Goal: Transaction & Acquisition: Purchase product/service

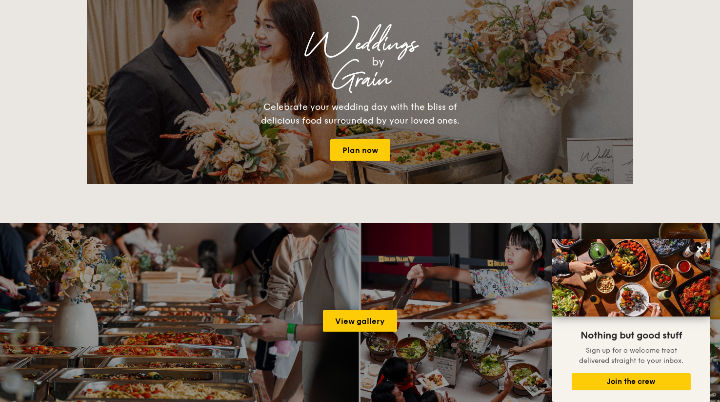
scroll to position [1366, 0]
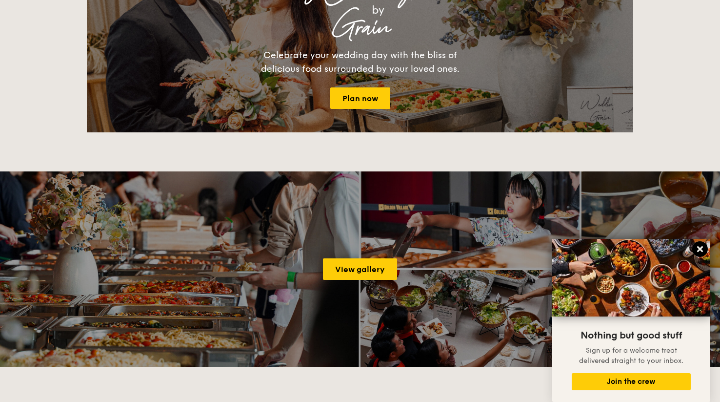
click at [701, 248] on icon at bounding box center [700, 249] width 6 height 6
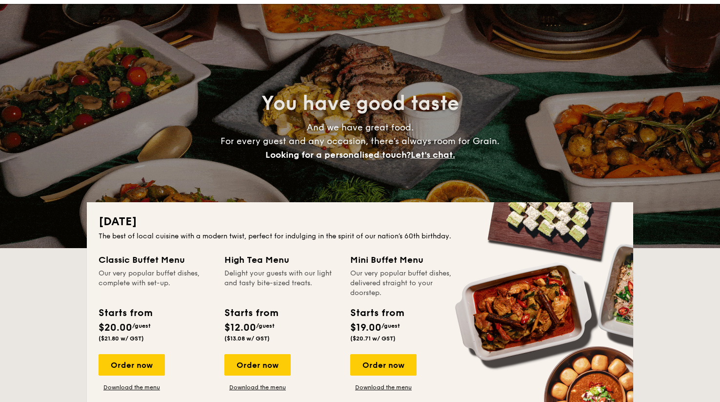
scroll to position [0, 0]
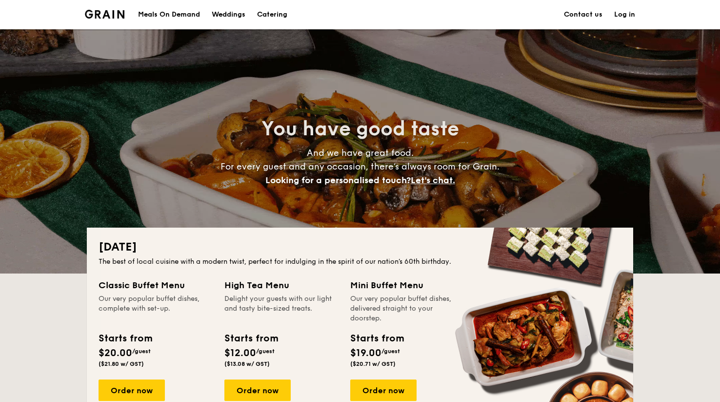
click at [113, 9] on li at bounding box center [108, 14] width 47 height 29
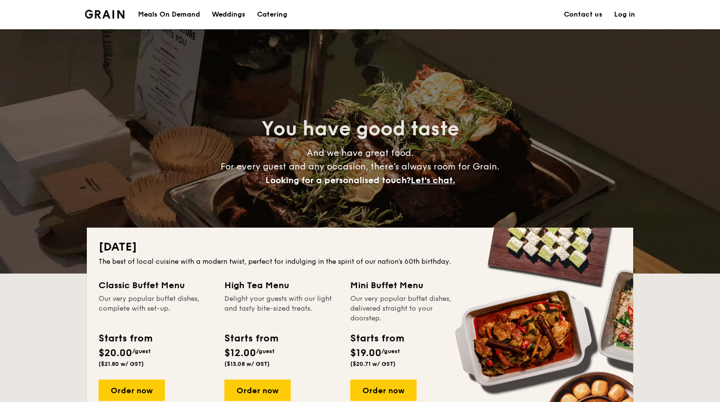
click at [122, 13] on img at bounding box center [105, 14] width 40 height 9
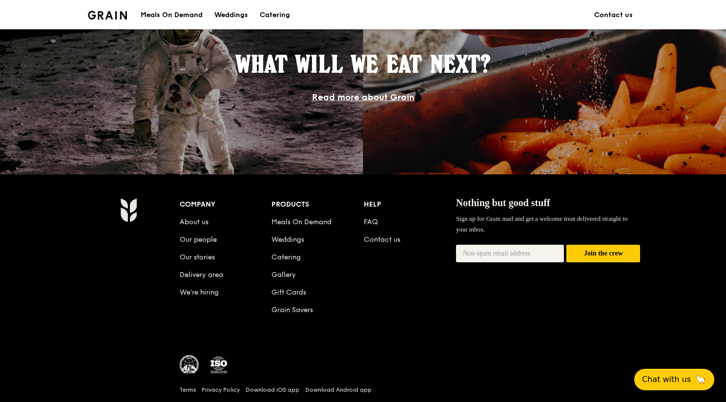
scroll to position [910, 0]
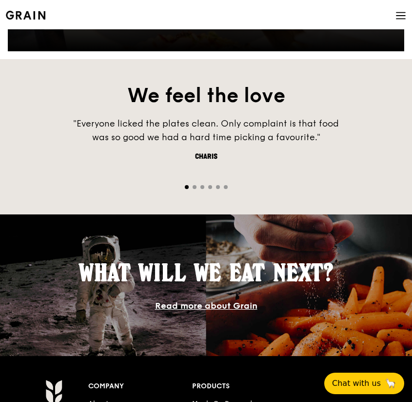
scroll to position [773, 0]
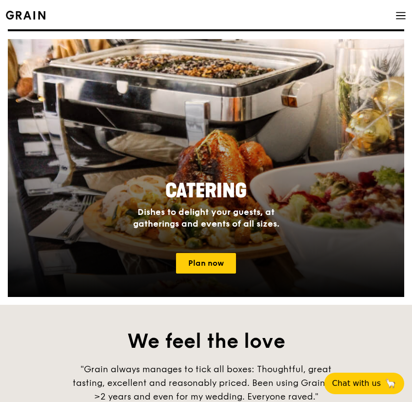
click at [405, 13] on icon at bounding box center [401, 13] width 9 height 0
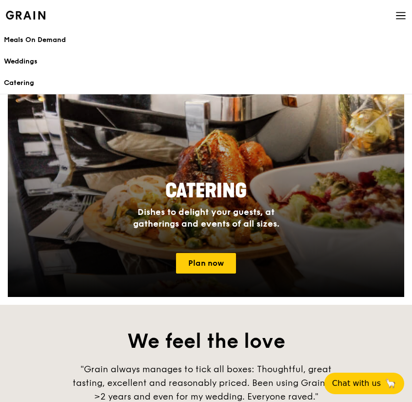
click at [48, 41] on div "Meals On Demand" at bounding box center [206, 40] width 405 height 10
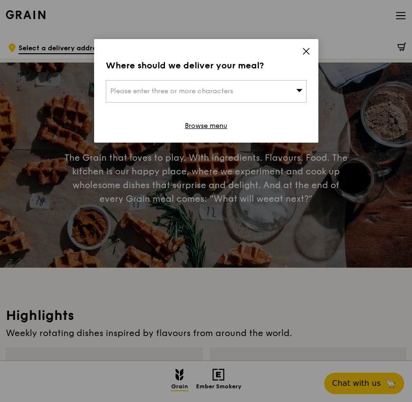
click at [269, 82] on div "Please enter three or more characters" at bounding box center [206, 91] width 201 height 22
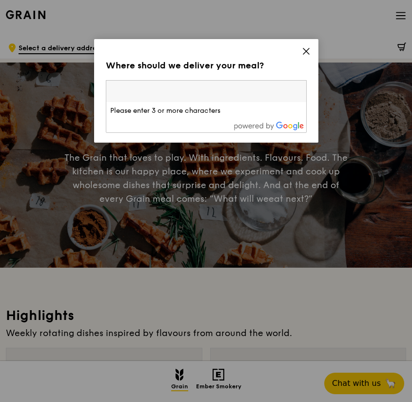
click at [305, 48] on icon at bounding box center [306, 51] width 9 height 9
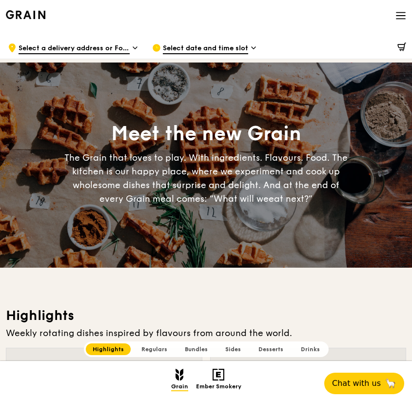
click at [404, 17] on icon at bounding box center [401, 15] width 11 height 11
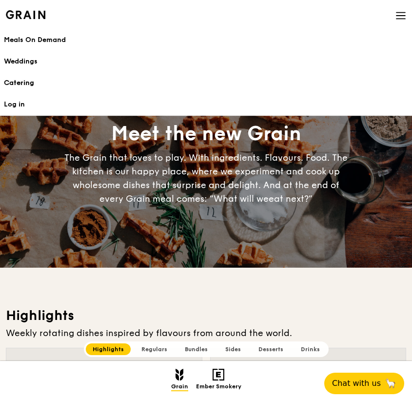
click at [20, 78] on div "Catering" at bounding box center [206, 83] width 405 height 10
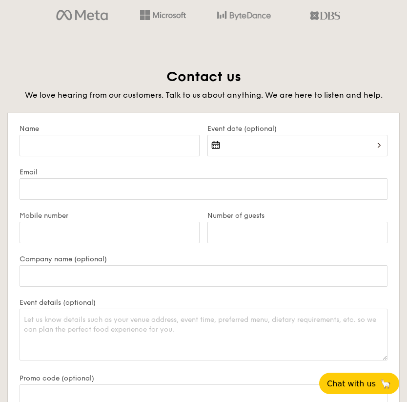
scroll to position [1529, 0]
